Goal: Task Accomplishment & Management: Use online tool/utility

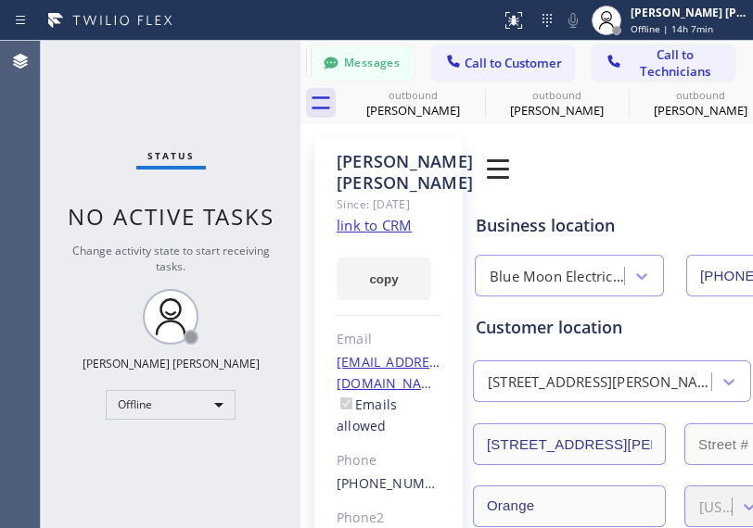
type input "[PHONE_NUMBER]"
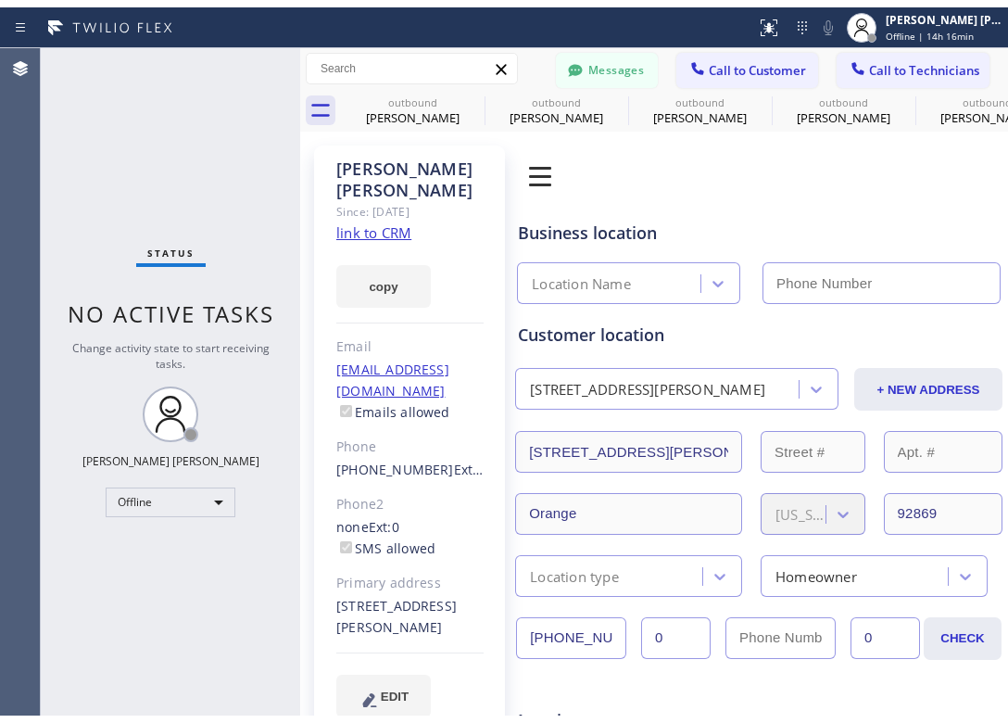
scroll to position [136, 0]
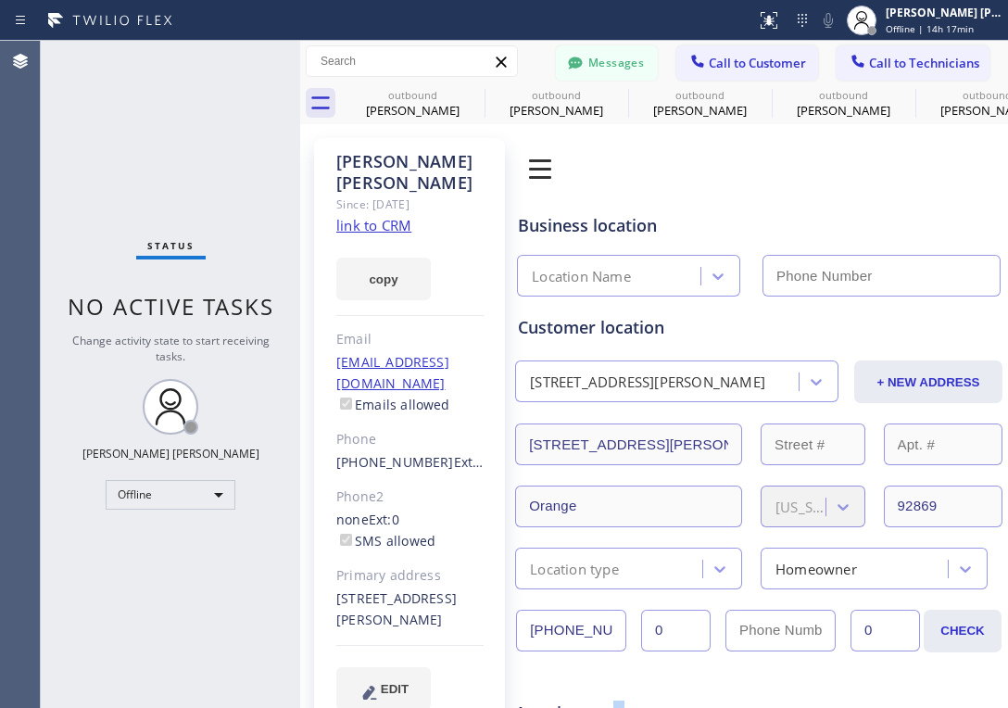
drag, startPoint x: 605, startPoint y: 704, endPoint x: 584, endPoint y: 791, distance: 88.8
click at [584, 527] on html "Status report No issues detected If you experience an issue, please download th…" at bounding box center [504, 354] width 1008 height 708
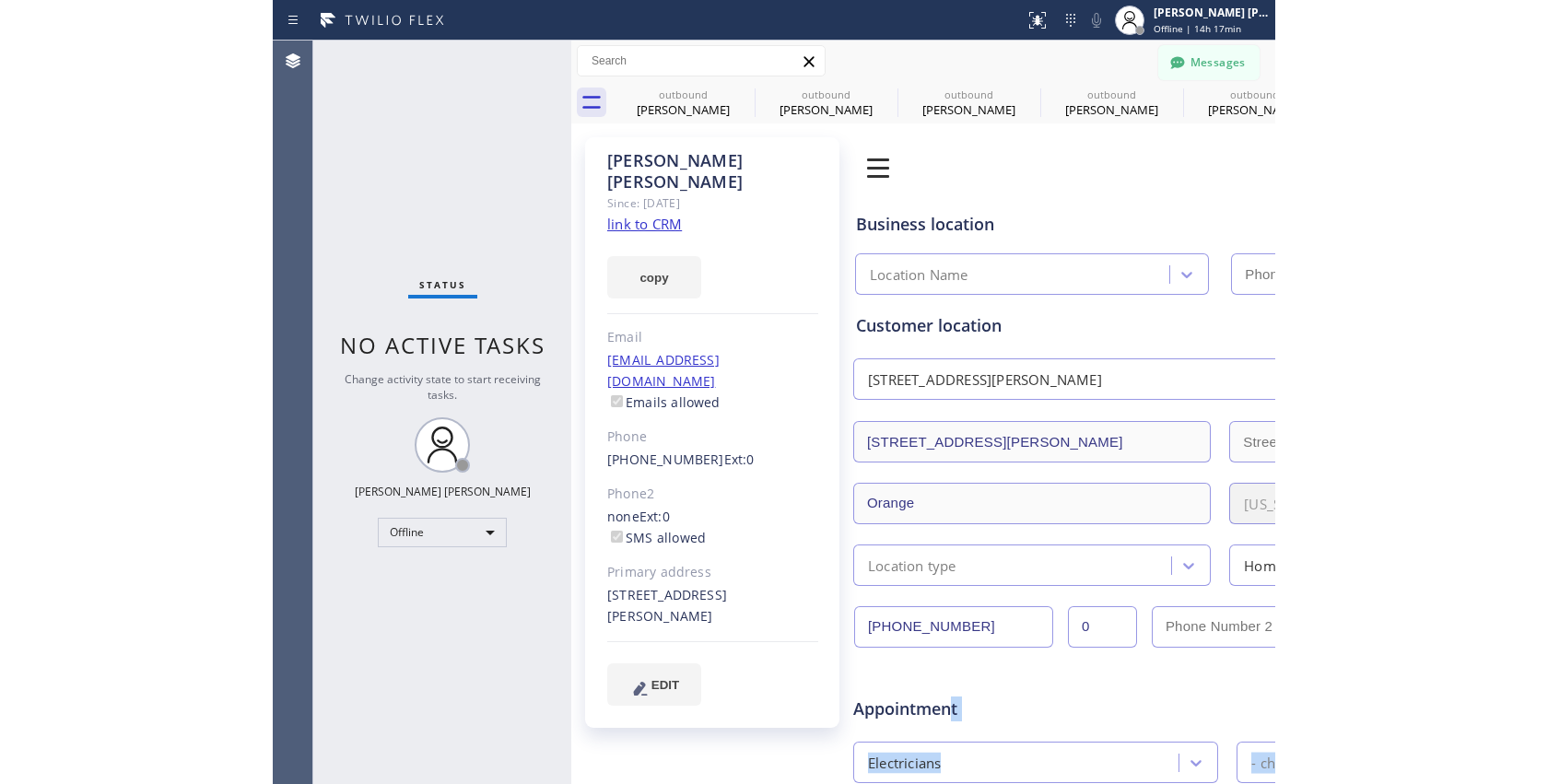
scroll to position [0, 0]
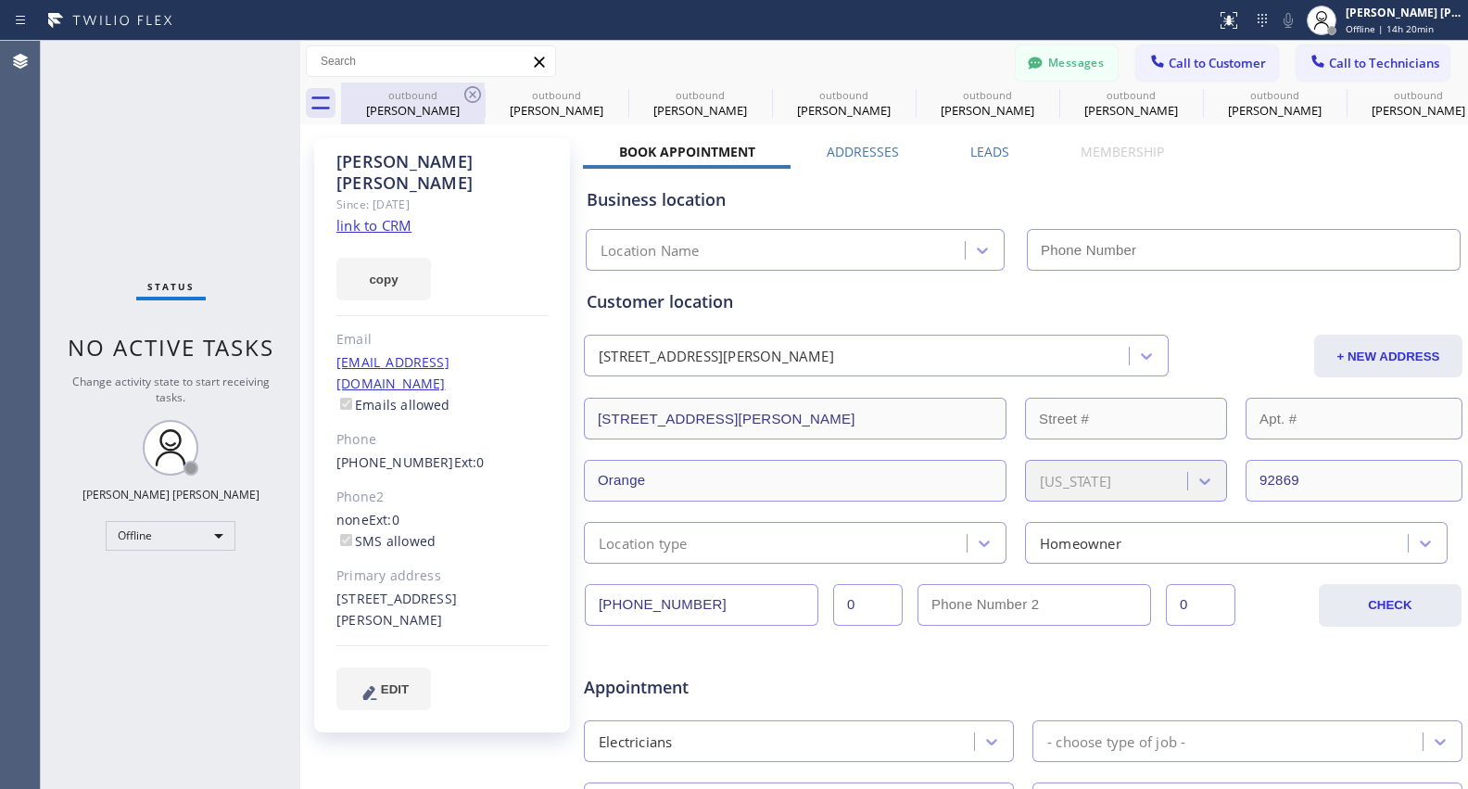
drag, startPoint x: 988, startPoint y: 205, endPoint x: 483, endPoint y: 94, distance: 517.2
click at [752, 205] on div "Business location" at bounding box center [1023, 199] width 873 height 25
